Goal: Information Seeking & Learning: Learn about a topic

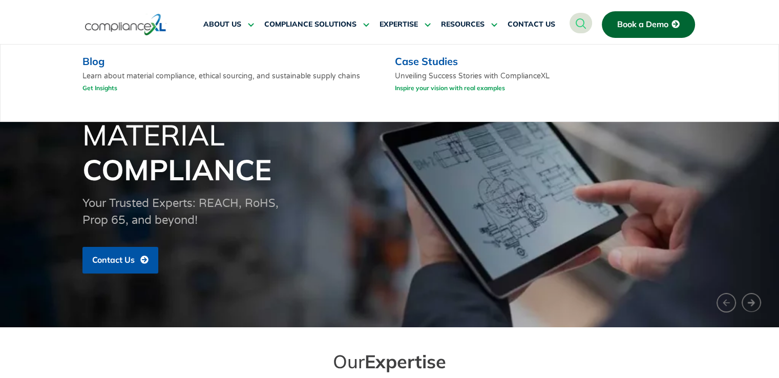
click at [106, 88] on link "Get Insights" at bounding box center [99, 87] width 35 height 13
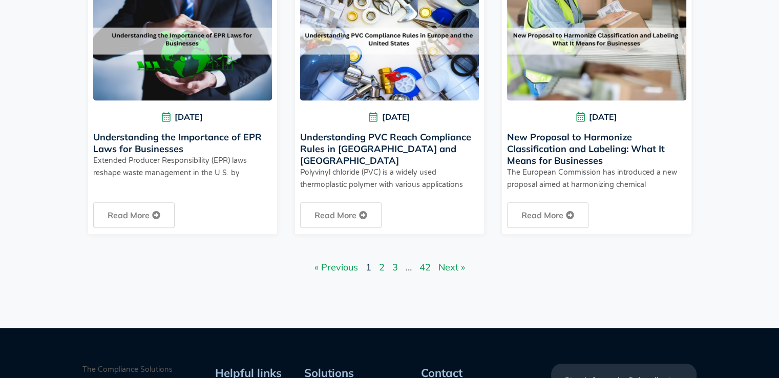
scroll to position [933, 0]
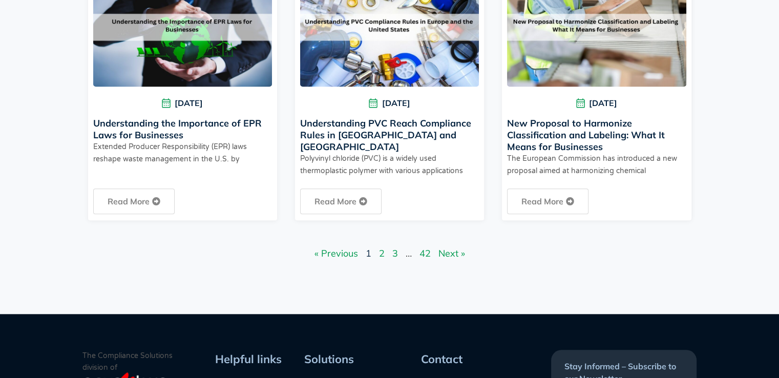
click at [379, 255] on link "Page 2" at bounding box center [382, 253] width 6 height 12
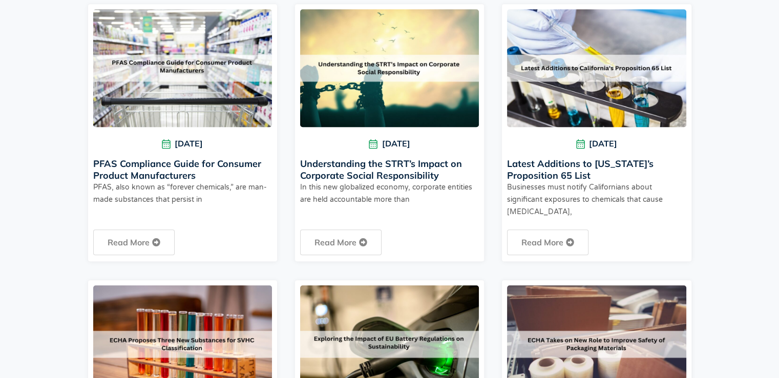
scroll to position [629, 0]
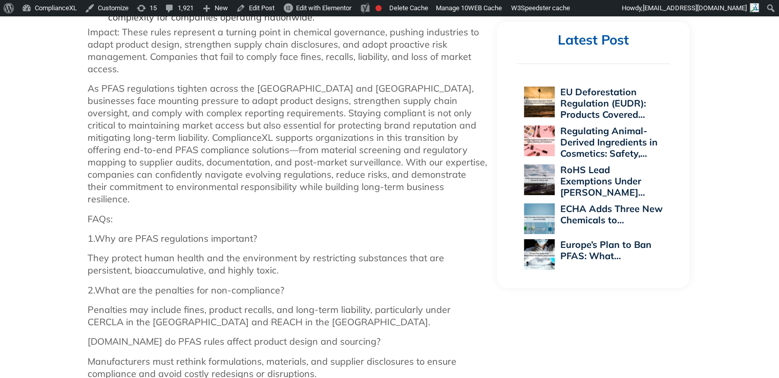
scroll to position [1125, 0]
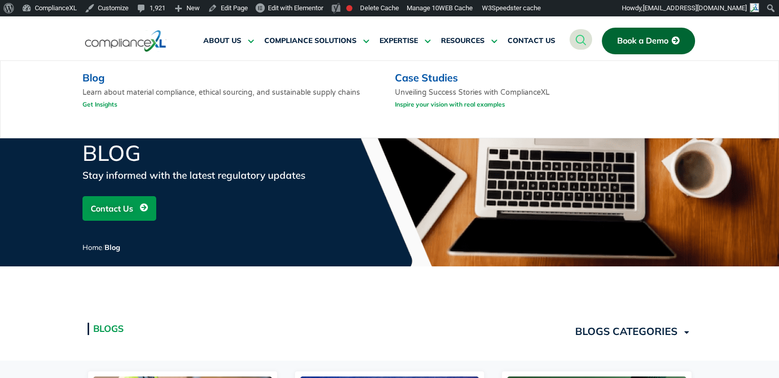
click at [100, 107] on link "Get Insights" at bounding box center [99, 104] width 35 height 13
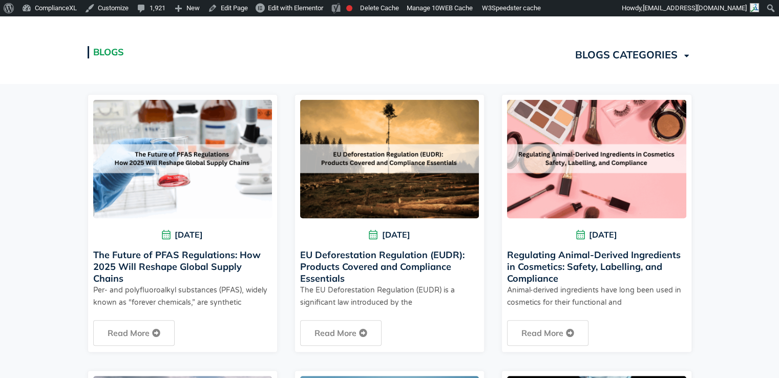
scroll to position [284, 0]
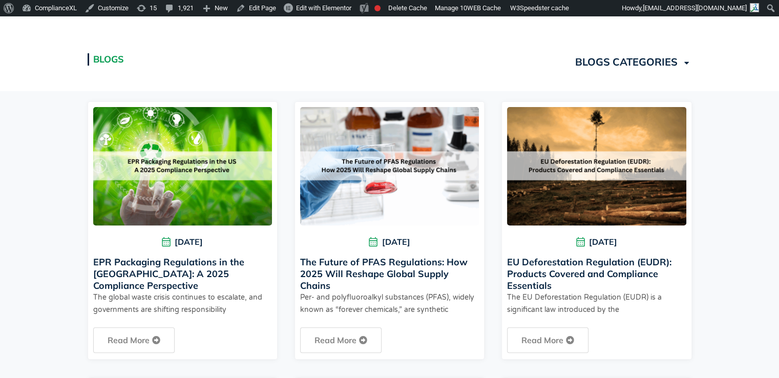
scroll to position [273, 0]
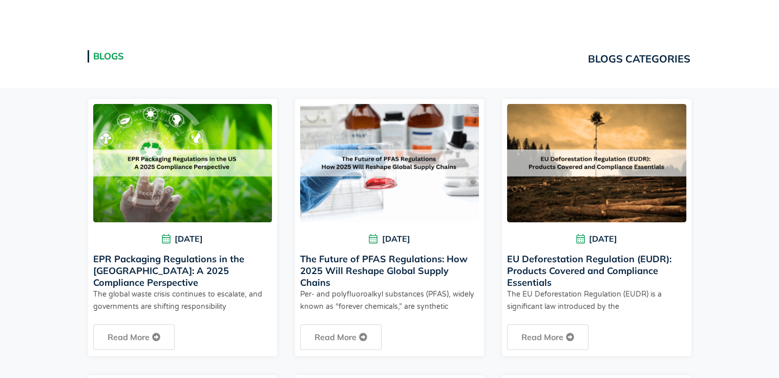
scroll to position [256, 0]
click at [153, 269] on link "EPR Packaging Regulations in the [GEOGRAPHIC_DATA]: A 2025 Compliance Perspecti…" at bounding box center [168, 270] width 151 height 35
